Goal: Information Seeking & Learning: Learn about a topic

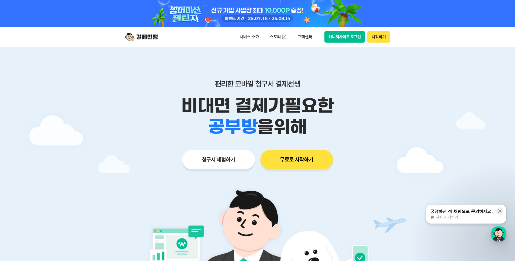
click at [377, 37] on button "시작하기" at bounding box center [378, 36] width 23 height 11
click at [344, 40] on button "매니저사이트 로그인" at bounding box center [344, 36] width 41 height 11
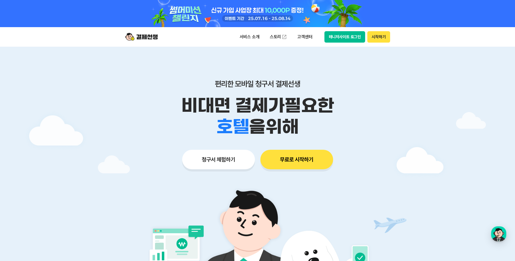
click at [338, 35] on button "매니저사이트 로그인" at bounding box center [344, 36] width 41 height 11
click at [336, 37] on button "매니저사이트 로그인" at bounding box center [344, 36] width 41 height 11
click at [295, 39] on p "고객센터" at bounding box center [304, 37] width 23 height 10
click at [254, 58] on div "편리한 모바일 청구서 결제선생 비대면 결제가 필요한 학원 공부방 호텔 쇼핑몰 병원 배달 보험사 항공사 골프장 을 위해 청구서 체험하기 무료로 …" at bounding box center [258, 114] width 278 height 134
click at [246, 36] on p "서비스 소개" at bounding box center [249, 37] width 27 height 10
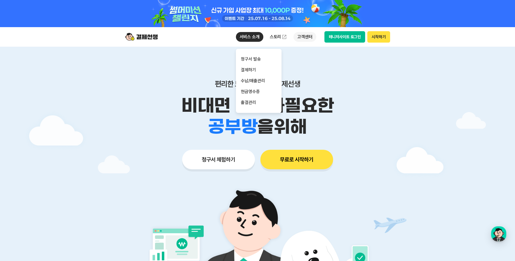
click at [303, 37] on p "고객센터" at bounding box center [304, 37] width 23 height 10
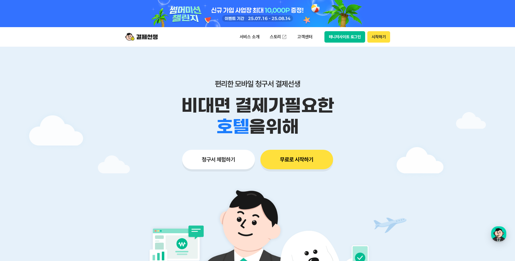
click at [223, 58] on div "편리한 모바일 청구서 결제선생 비대면 결제가 필요한 학원 공부방 호텔 쇼핑몰 병원 배달 보험사 항공사 골프장 을 위해 청구서 체험하기 무료로 …" at bounding box center [258, 114] width 278 height 134
click at [151, 39] on img at bounding box center [141, 37] width 33 height 10
drag, startPoint x: 151, startPoint y: 39, endPoint x: 144, endPoint y: 39, distance: 7.3
click at [144, 39] on img at bounding box center [141, 37] width 33 height 10
click at [144, 38] on img at bounding box center [141, 37] width 33 height 10
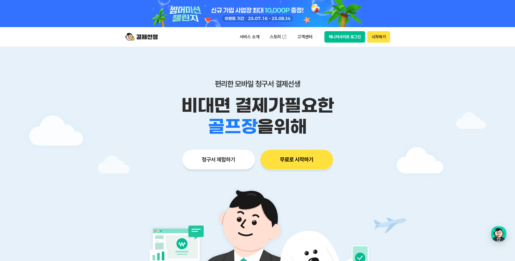
click at [147, 32] on img at bounding box center [141, 37] width 33 height 10
click at [146, 35] on img at bounding box center [141, 37] width 33 height 10
click at [227, 12] on div at bounding box center [258, 13] width 278 height 27
click at [308, 37] on p "고객센터" at bounding box center [304, 37] width 23 height 10
click at [252, 58] on div "편리한 모바일 청구서 결제선생 비대면 결제가 필요한 학원 공부방 호텔 쇼핑몰 병원 배달 보험사 항공사 골프장 을 위해 청구서 체험하기 무료로 …" at bounding box center [258, 114] width 278 height 134
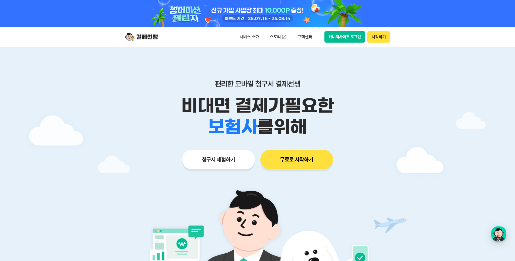
click at [155, 39] on img at bounding box center [141, 37] width 33 height 10
click at [250, 37] on p "서비스 소개" at bounding box center [249, 37] width 27 height 10
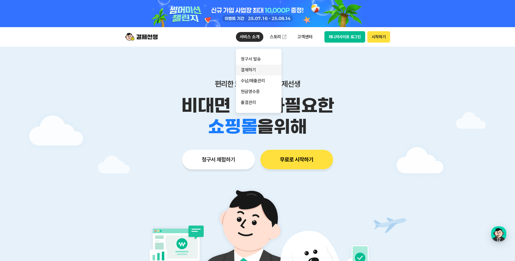
click at [253, 69] on link "결제하기" at bounding box center [259, 70] width 46 height 11
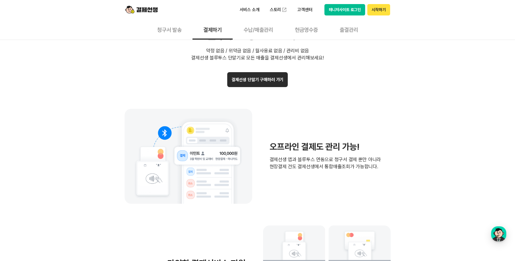
scroll to position [1112, 0]
click at [267, 80] on button "결제선생 단말기 구매하러 가기" at bounding box center [257, 80] width 61 height 15
